Goal: Transaction & Acquisition: Book appointment/travel/reservation

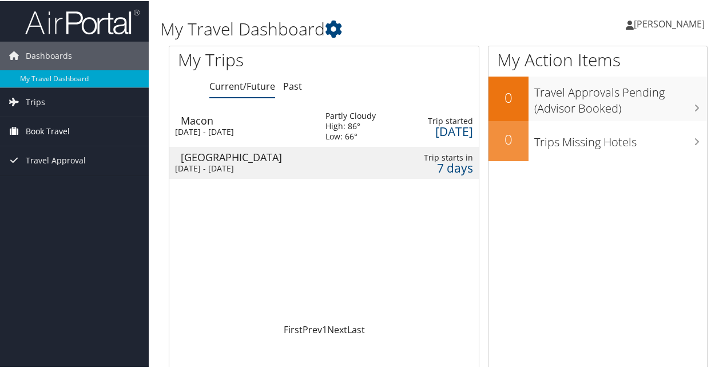
click at [54, 126] on span "Book Travel" at bounding box center [48, 130] width 44 height 29
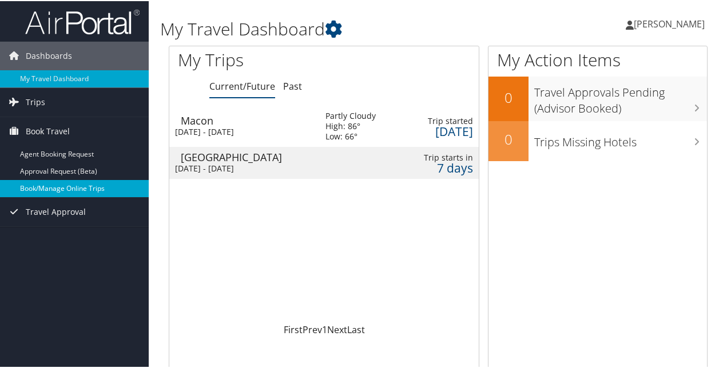
click at [88, 189] on link "Book/Manage Online Trips" at bounding box center [74, 187] width 149 height 17
